Goal: Information Seeking & Learning: Learn about a topic

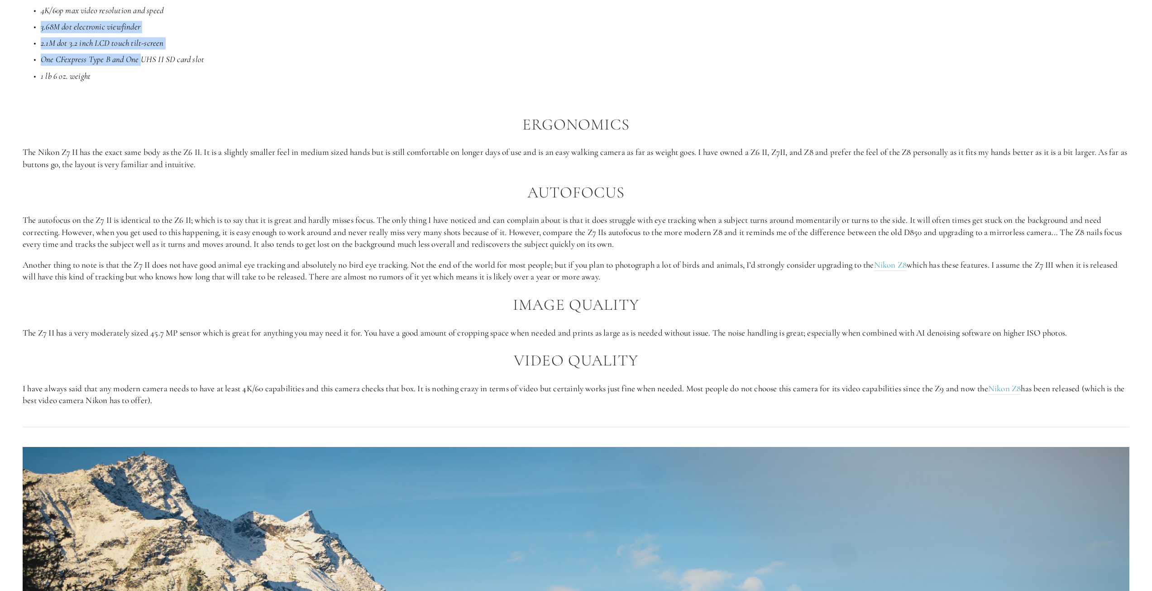
scroll to position [982, 0]
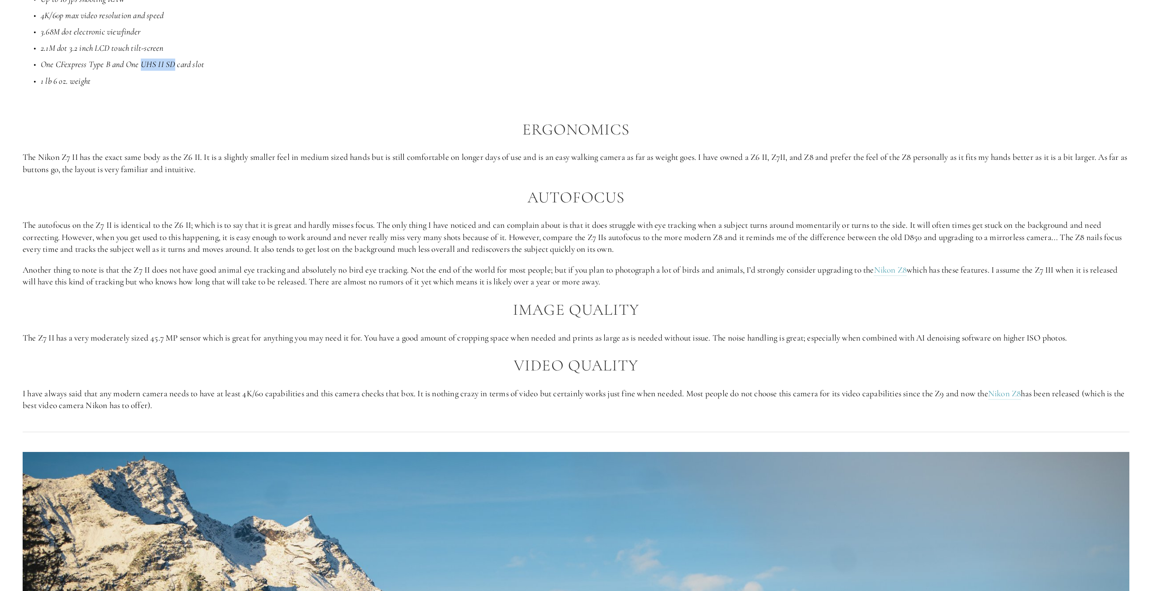
drag, startPoint x: 141, startPoint y: 5, endPoint x: 175, endPoint y: 66, distance: 69.7
click at [175, 66] on em "One CFexpress Type B and One UHS II SD card slot" at bounding box center [122, 64] width 163 height 10
click at [488, 176] on div "Introduction When [PERSON_NAME] first released the Nikon Z7 II , it was heralde…" at bounding box center [576, 113] width 1107 height 598
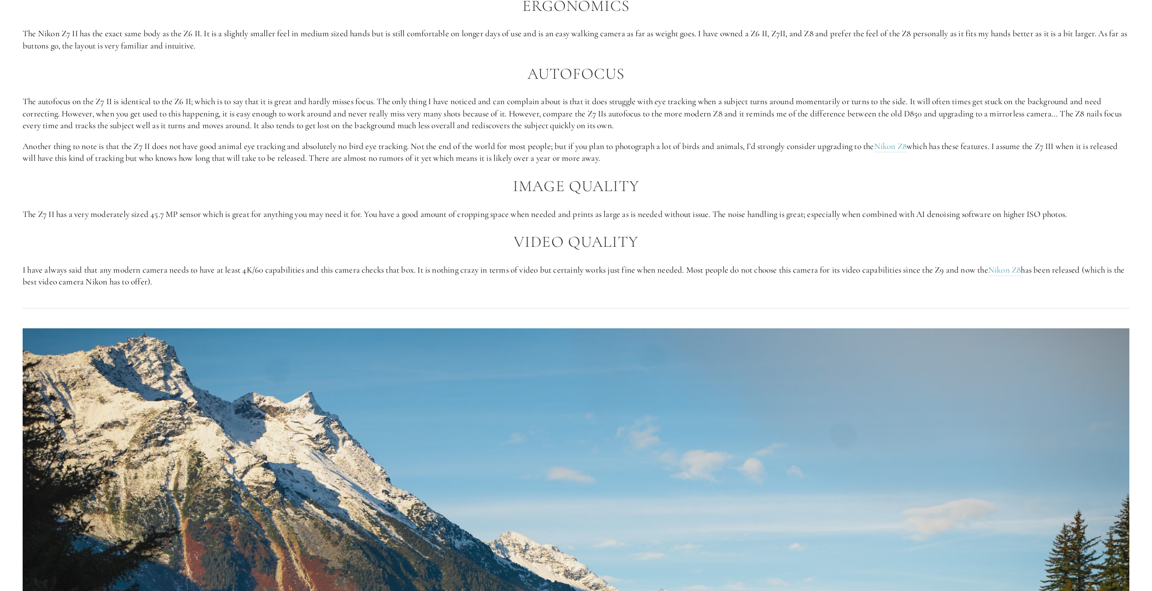
scroll to position [1117, 0]
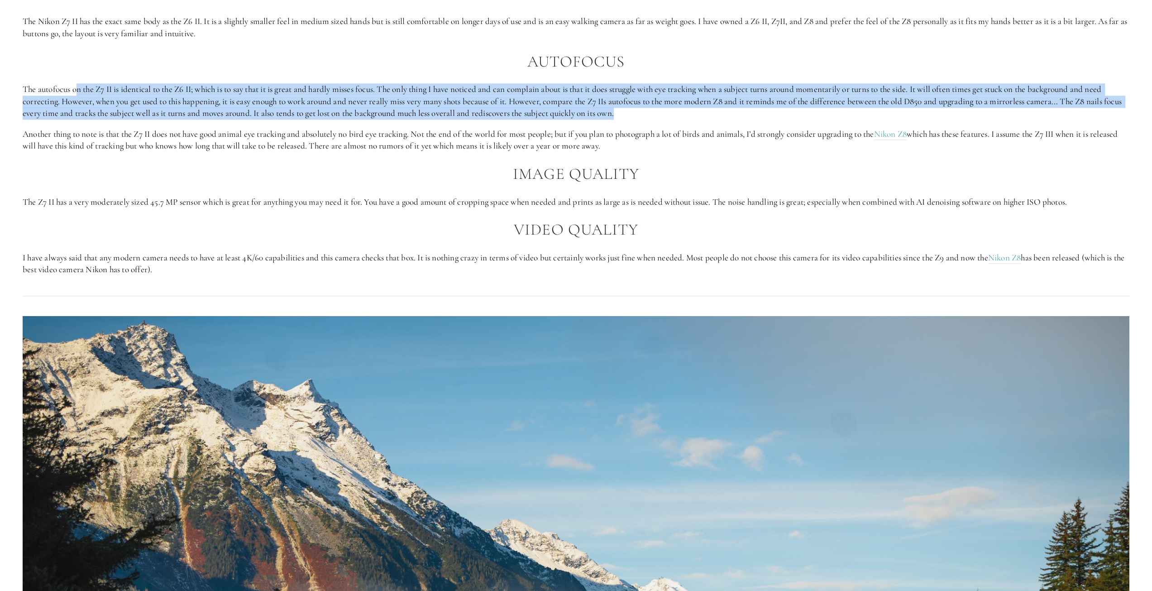
drag, startPoint x: 79, startPoint y: 90, endPoint x: 697, endPoint y: 111, distance: 618.6
click at [697, 111] on p "The autofocus on the Z7 II is identical to the Z6 II; which is to say that it i…" at bounding box center [576, 101] width 1107 height 36
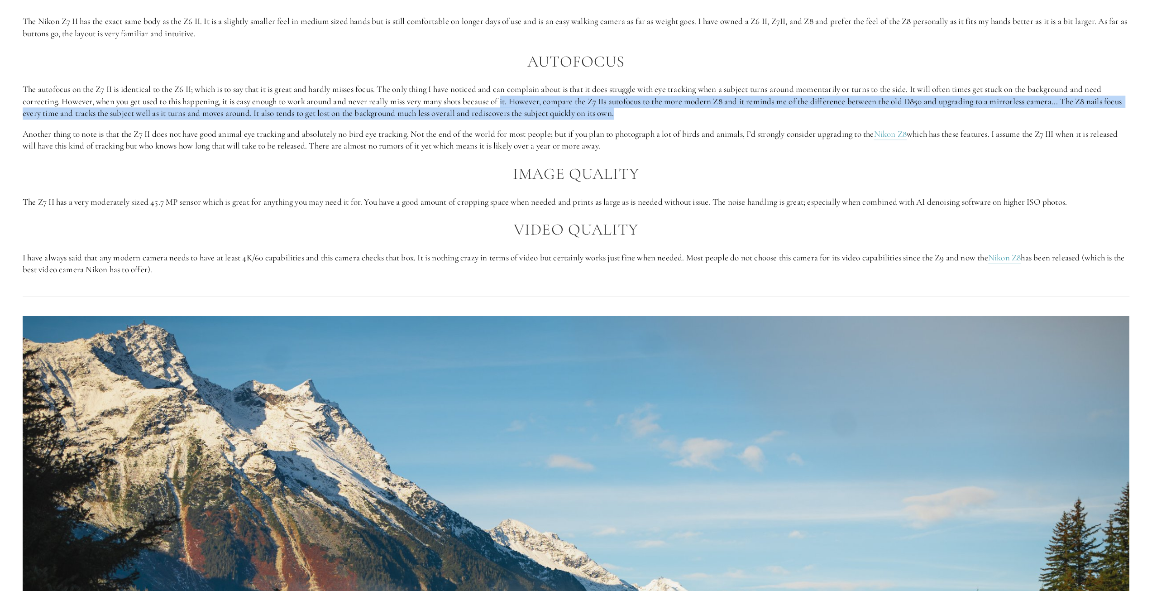
drag, startPoint x: 508, startPoint y: 102, endPoint x: 886, endPoint y: 107, distance: 378.4
click at [886, 107] on p "The autofocus on the Z7 II is identical to the Z6 II; which is to say that it i…" at bounding box center [576, 101] width 1107 height 36
click at [900, 101] on p "The autofocus on the Z7 II is identical to the Z6 II; which is to say that it i…" at bounding box center [576, 101] width 1107 height 36
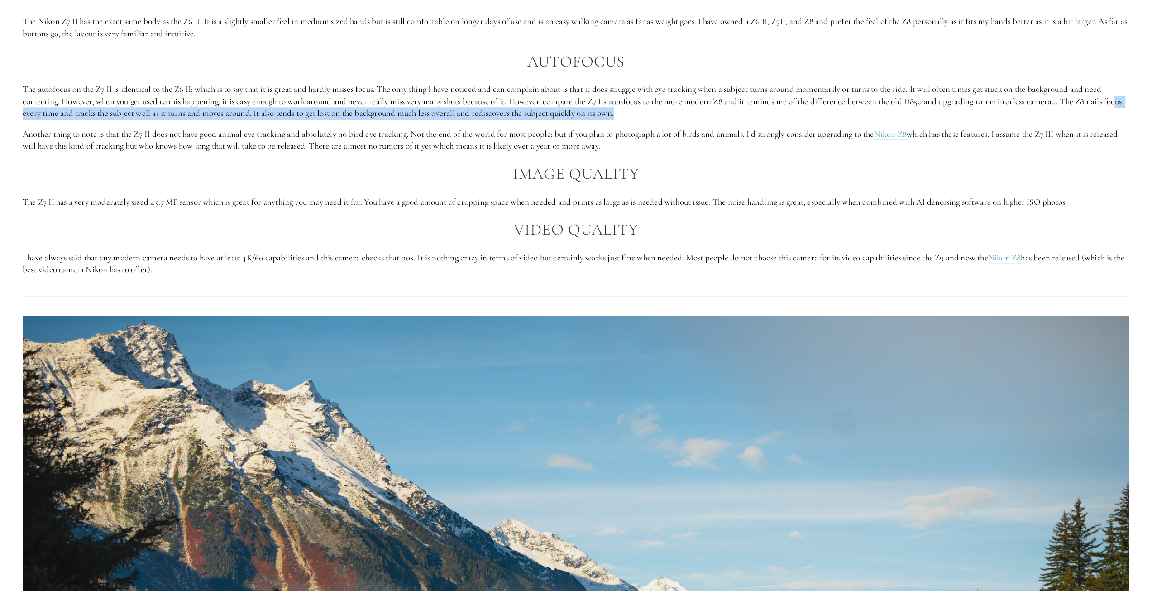
drag, startPoint x: 31, startPoint y: 111, endPoint x: 699, endPoint y: 117, distance: 667.6
click at [699, 117] on p "The autofocus on the Z7 II is identical to the Z6 II; which is to say that it i…" at bounding box center [576, 101] width 1107 height 36
click at [701, 117] on p "The autofocus on the Z7 II is identical to the Z6 II; which is to say that it i…" at bounding box center [576, 101] width 1107 height 36
